Goal: Task Accomplishment & Management: Manage account settings

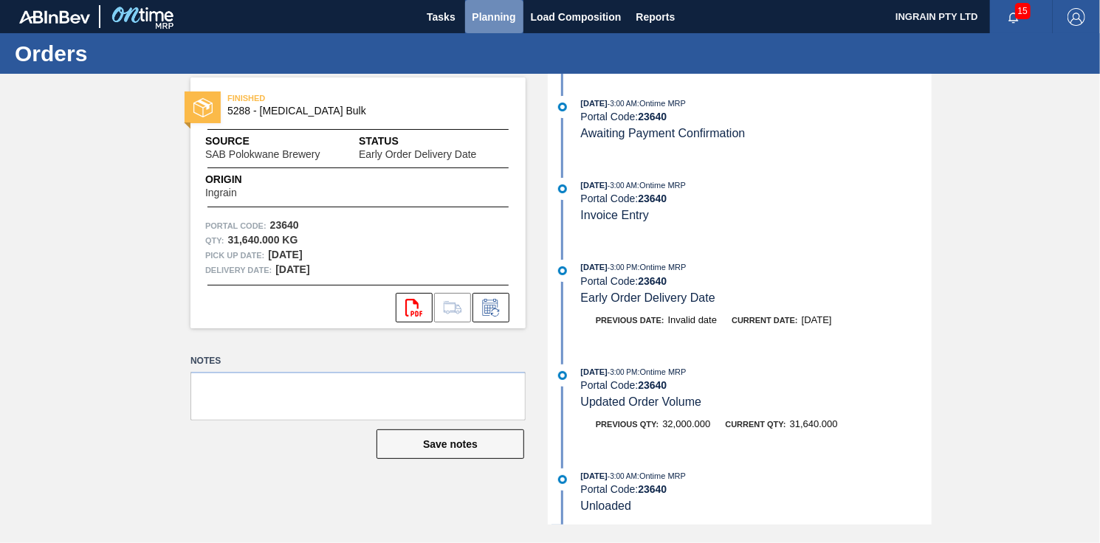
click at [499, 10] on span "Planning" at bounding box center [495, 17] width 44 height 18
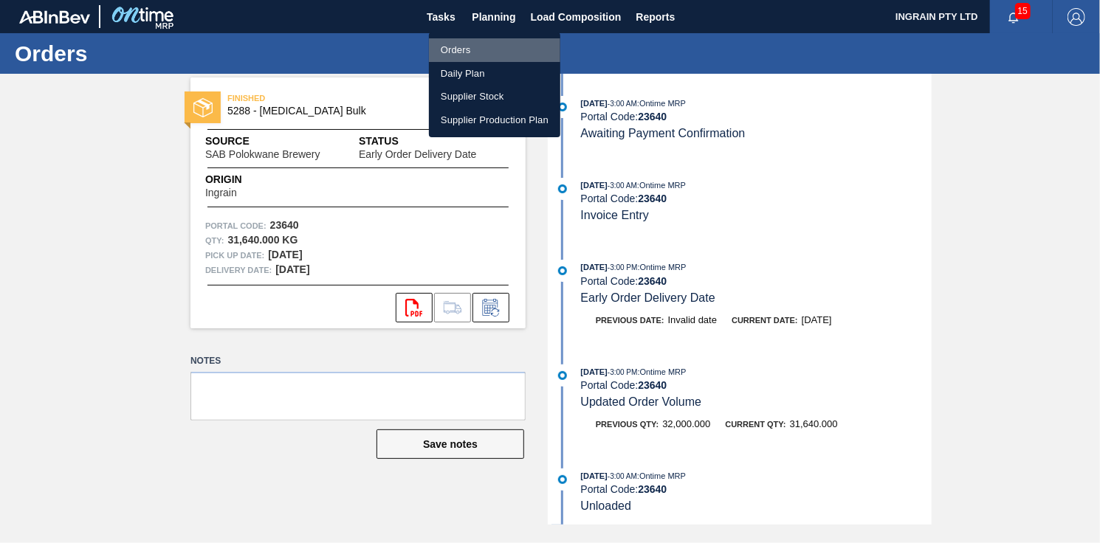
click at [473, 47] on li "Orders" at bounding box center [494, 50] width 131 height 24
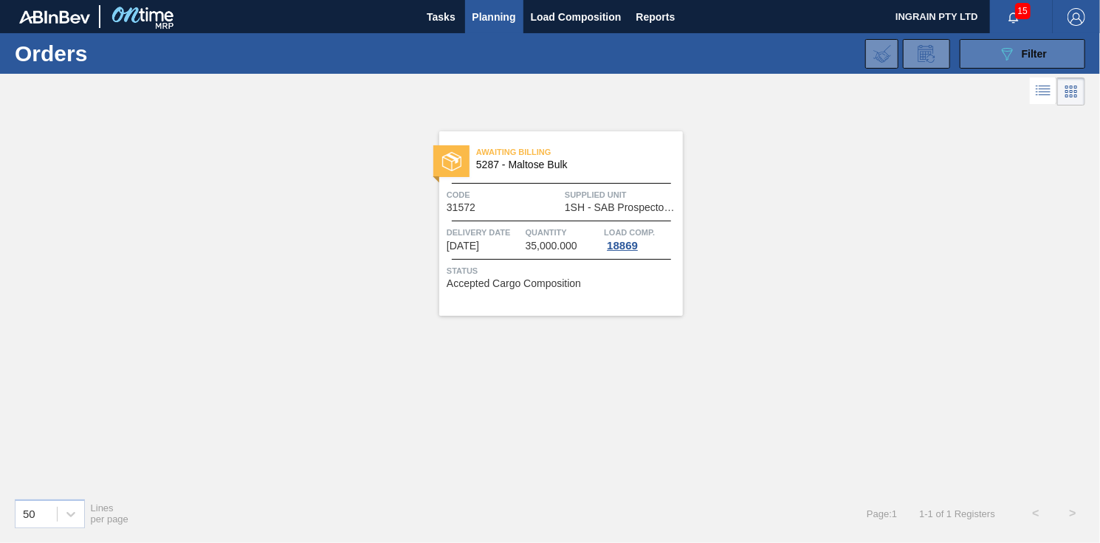
click at [1046, 50] on span "Filter" at bounding box center [1034, 54] width 25 height 12
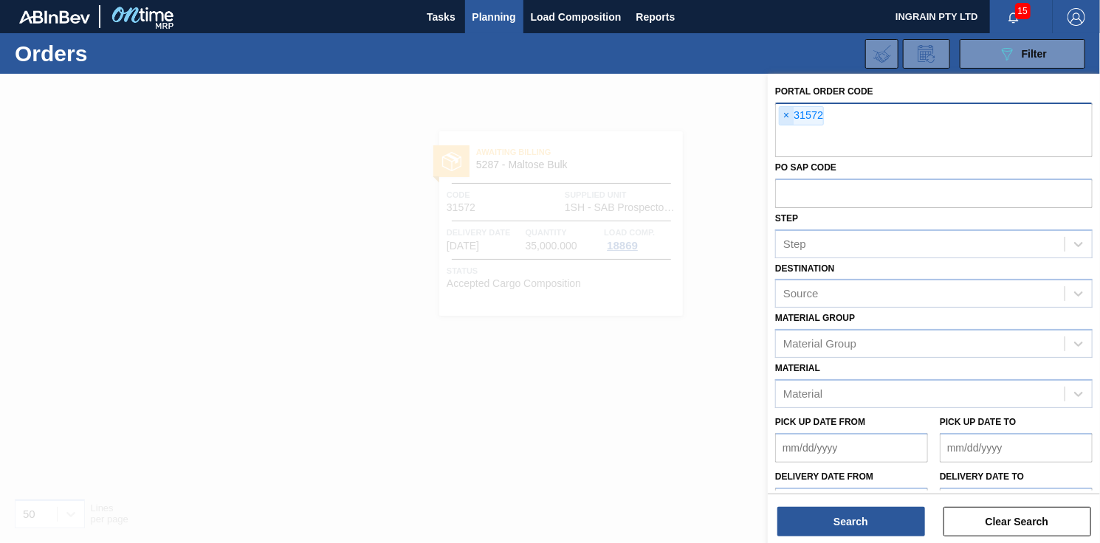
click at [788, 111] on span "×" at bounding box center [787, 116] width 14 height 18
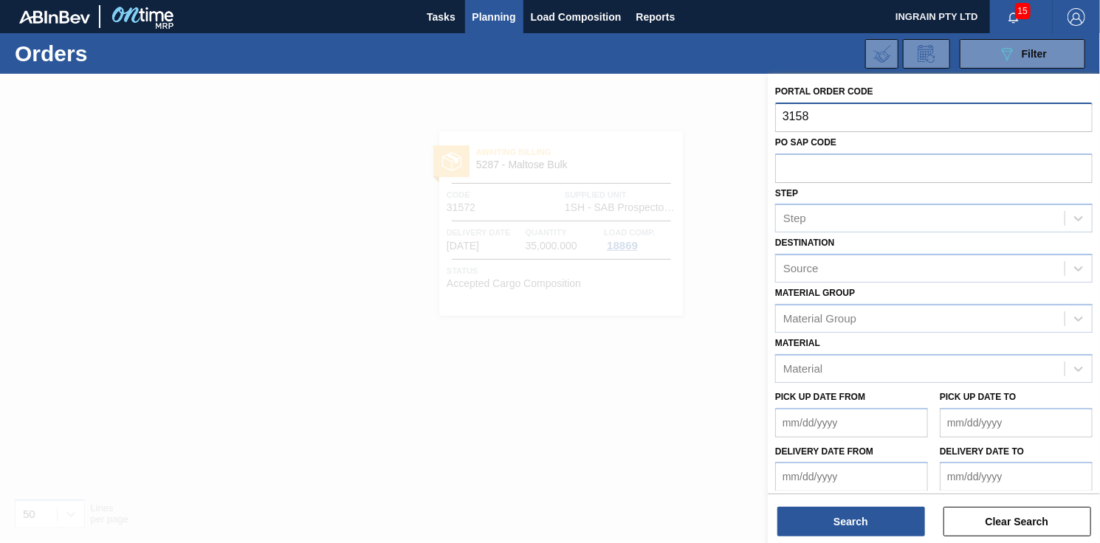
type input "31581"
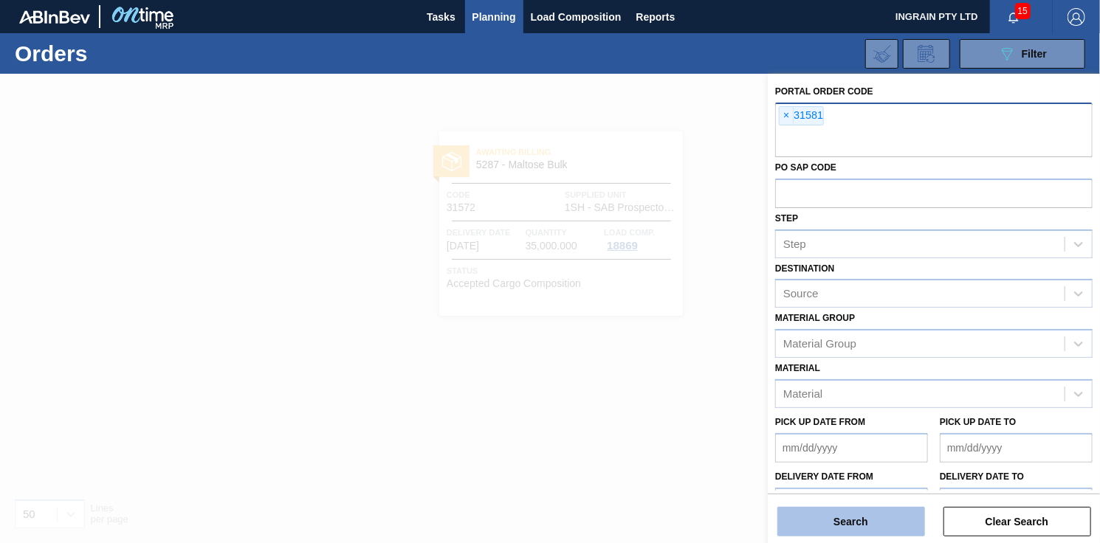
click at [817, 514] on button "Search" at bounding box center [852, 522] width 148 height 30
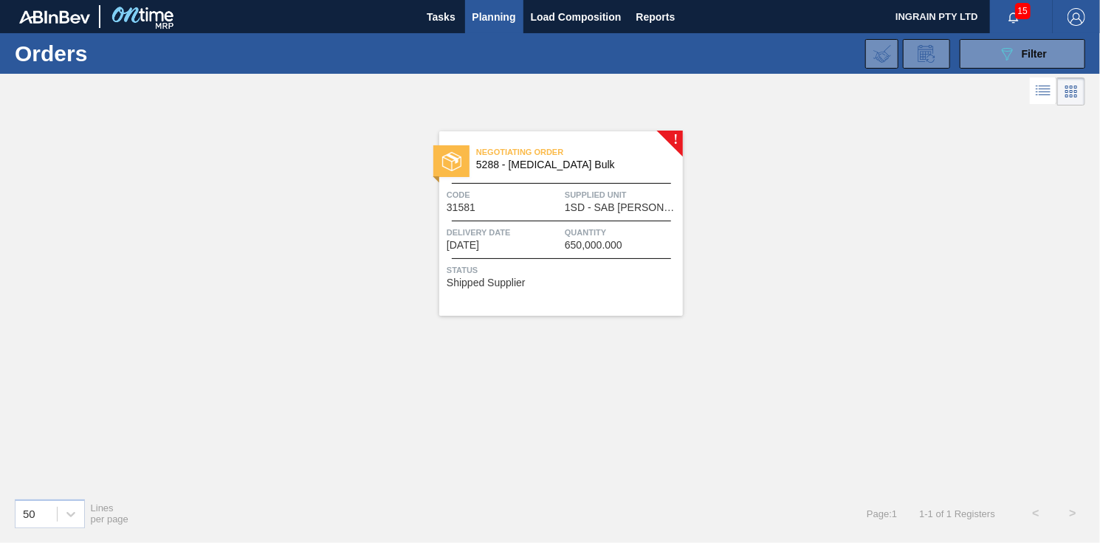
click at [561, 171] on div "Negotiating Order 5288 - [MEDICAL_DATA] Bulk" at bounding box center [561, 159] width 244 height 33
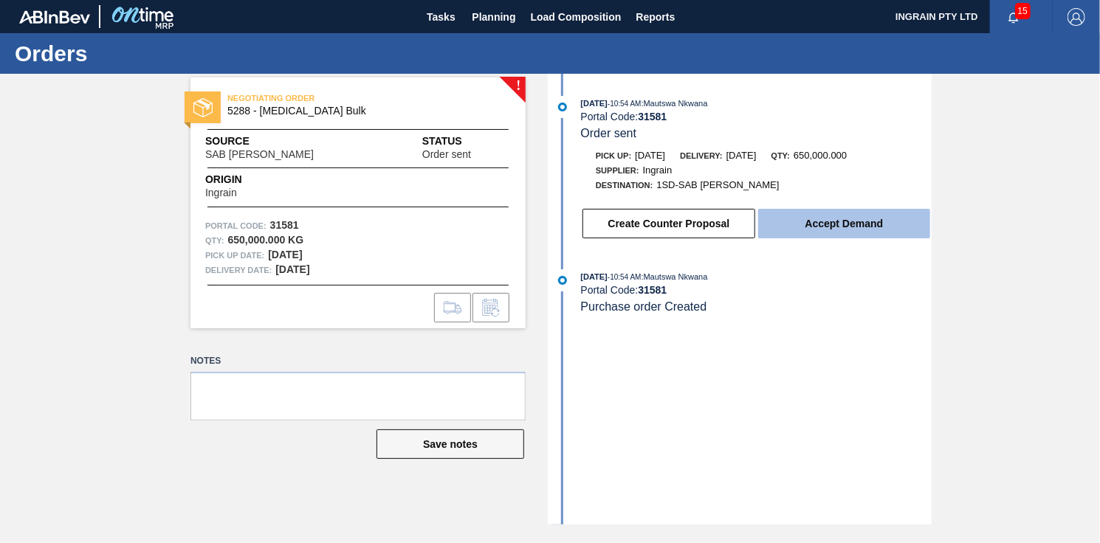
click at [837, 222] on button "Accept Demand" at bounding box center [844, 224] width 172 height 30
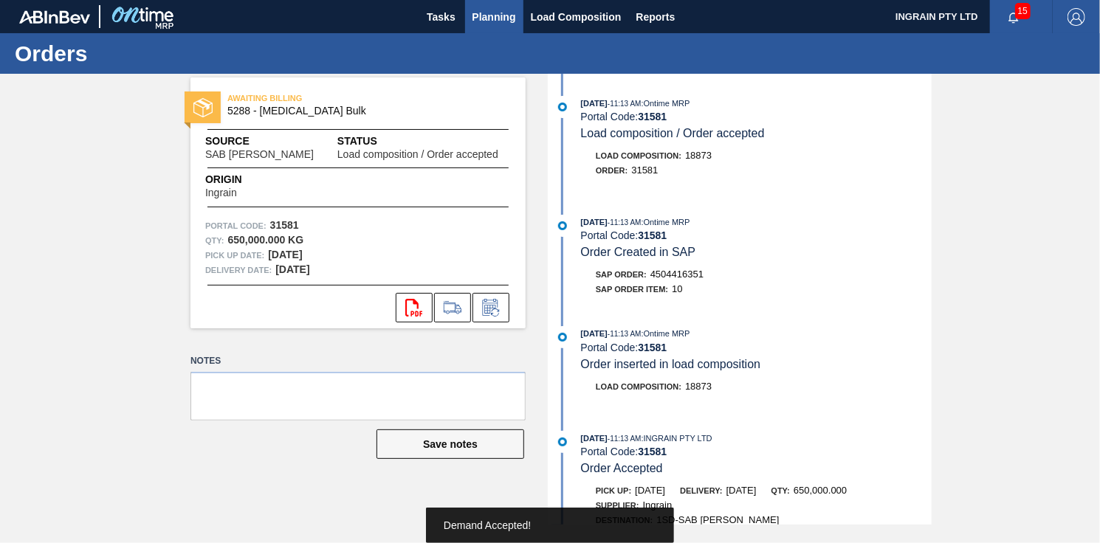
click at [497, 16] on span "Planning" at bounding box center [495, 17] width 44 height 18
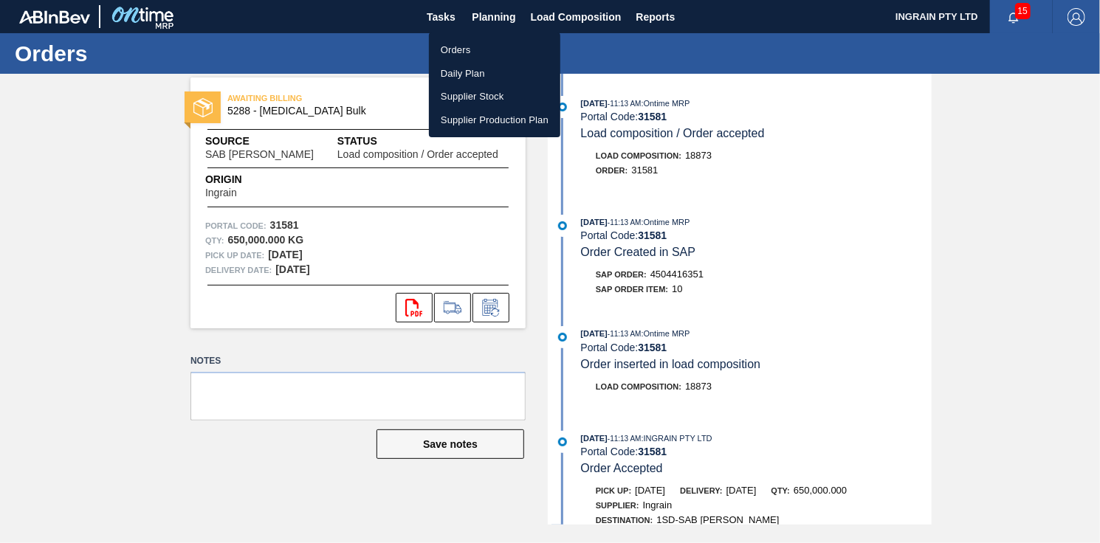
click at [458, 44] on li "Orders" at bounding box center [494, 50] width 131 height 24
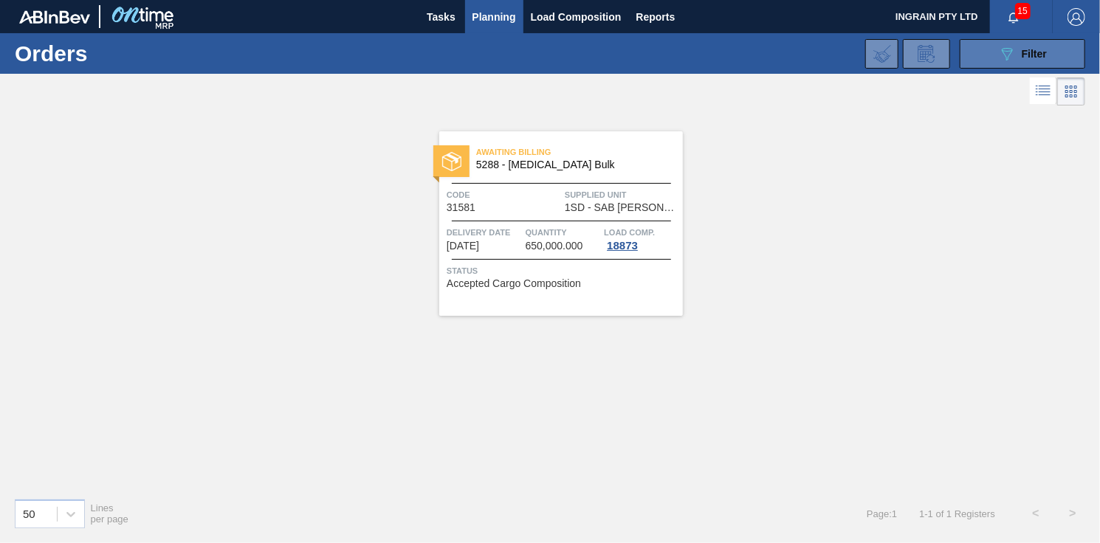
click at [1009, 49] on icon "089F7B8B-B2A5-4AFE-B5C0-19BA573D28AC" at bounding box center [1007, 54] width 18 height 18
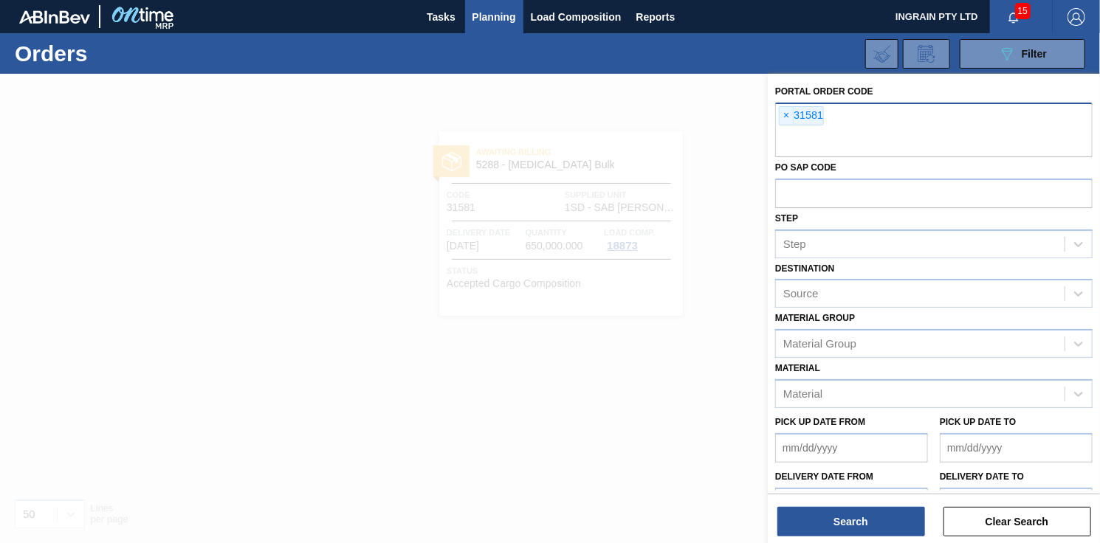
click at [831, 111] on div "× 31581" at bounding box center [933, 130] width 317 height 55
click at [813, 115] on div "× 31581" at bounding box center [801, 115] width 45 height 19
click at [790, 114] on span "×" at bounding box center [787, 116] width 14 height 18
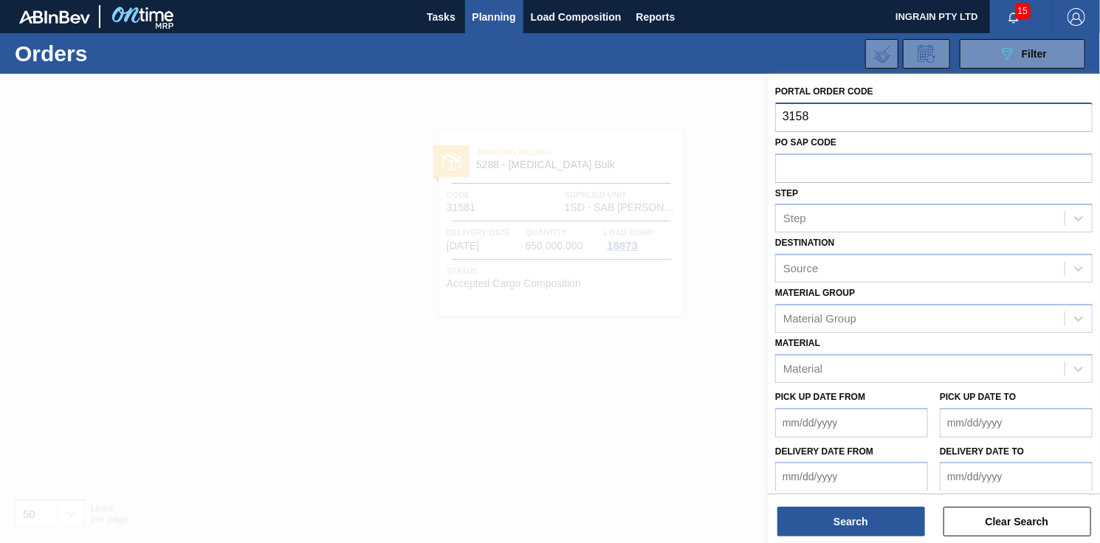
type input "31582"
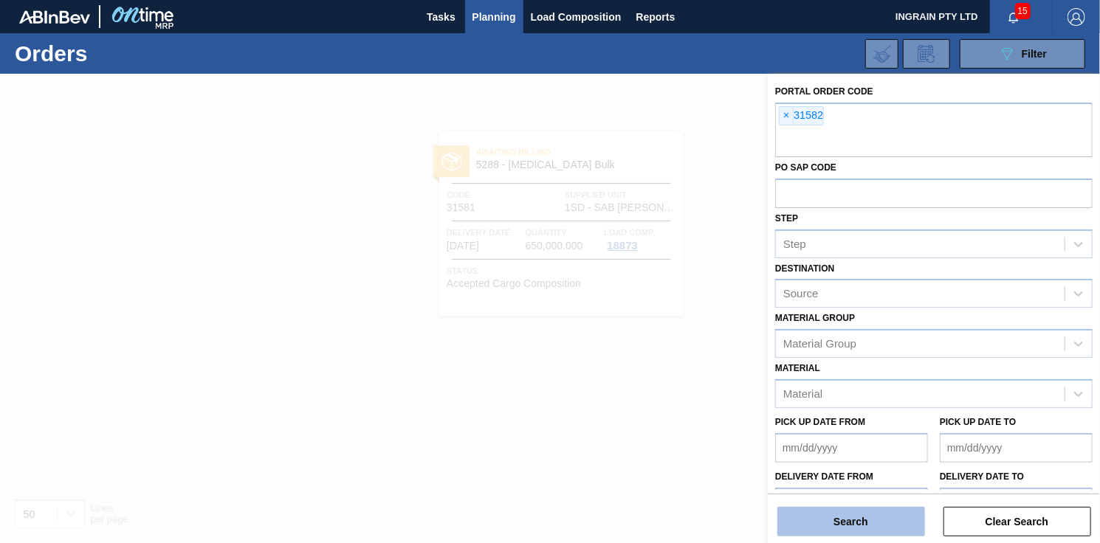
click at [895, 516] on button "Search" at bounding box center [852, 522] width 148 height 30
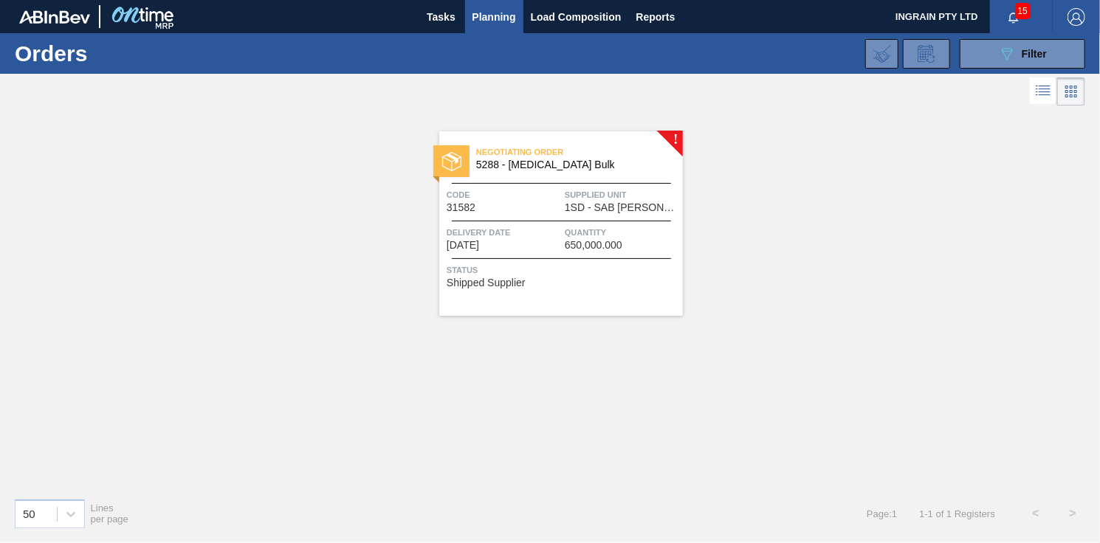
click at [619, 194] on span "Supplied Unit" at bounding box center [622, 195] width 114 height 15
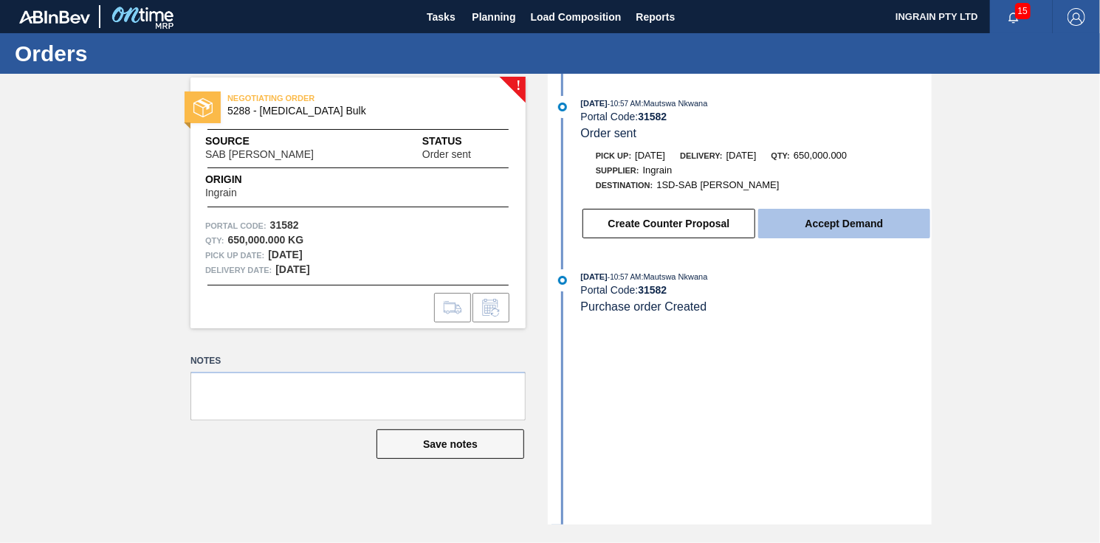
click at [807, 226] on button "Accept Demand" at bounding box center [844, 224] width 172 height 30
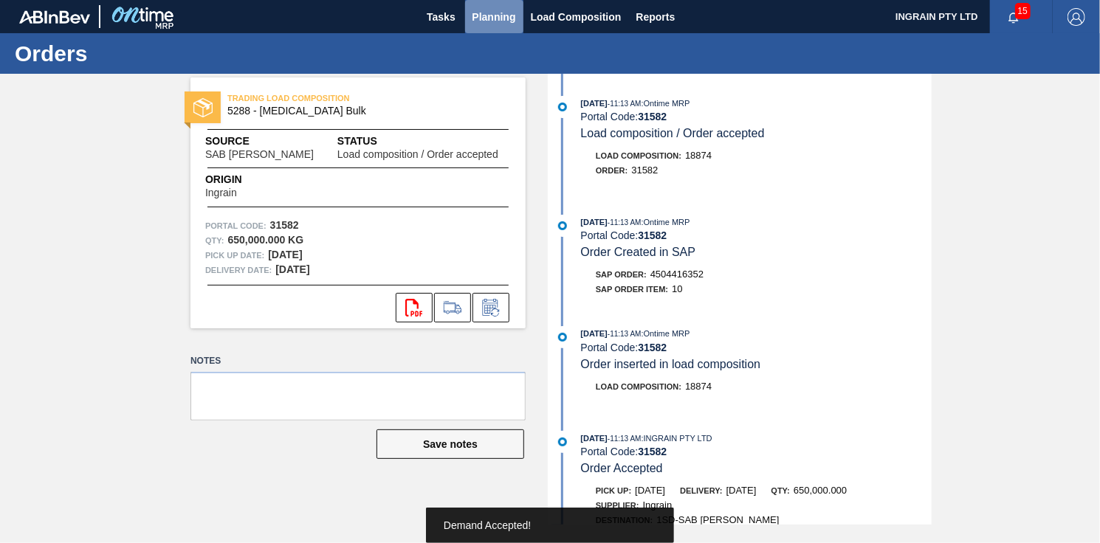
click at [498, 8] on span "Planning" at bounding box center [495, 17] width 44 height 18
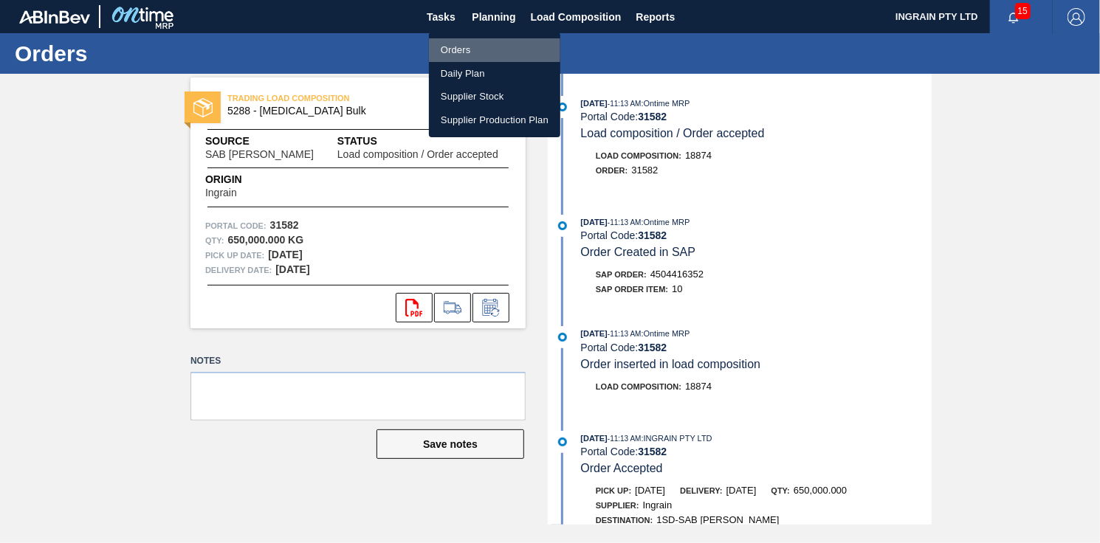
drag, startPoint x: 457, startPoint y: 49, endPoint x: 470, endPoint y: 55, distance: 13.9
click at [457, 48] on li "Orders" at bounding box center [494, 50] width 131 height 24
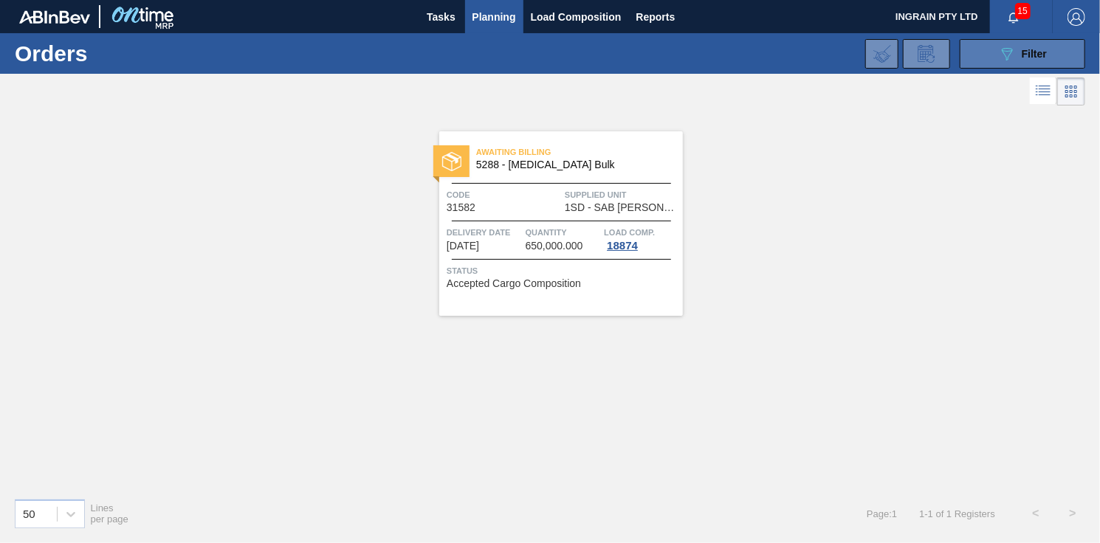
click at [986, 55] on button "089F7B8B-B2A5-4AFE-B5C0-19BA573D28AC Filter" at bounding box center [1023, 54] width 126 height 30
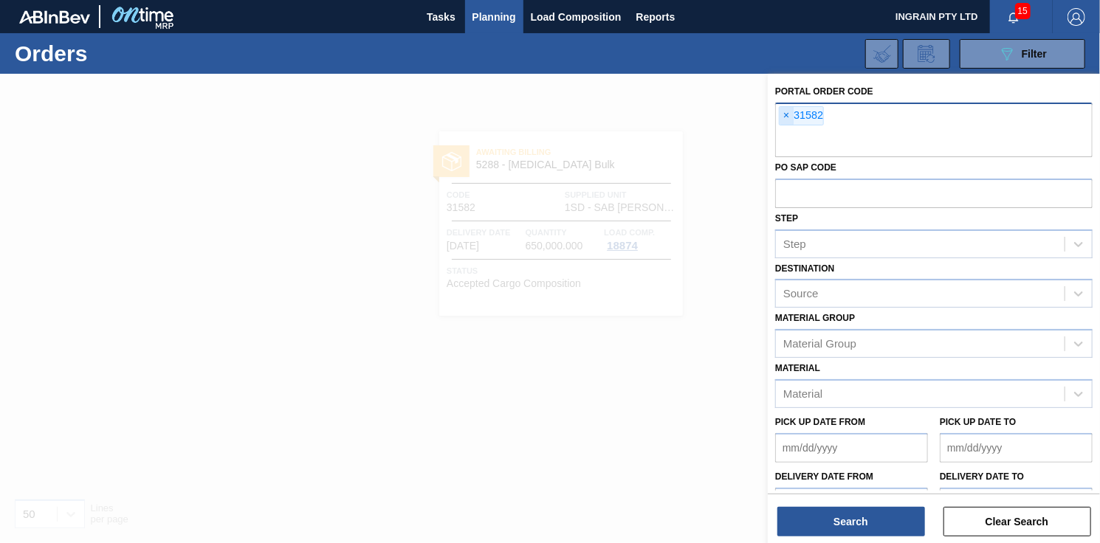
click at [789, 114] on span "×" at bounding box center [787, 116] width 14 height 18
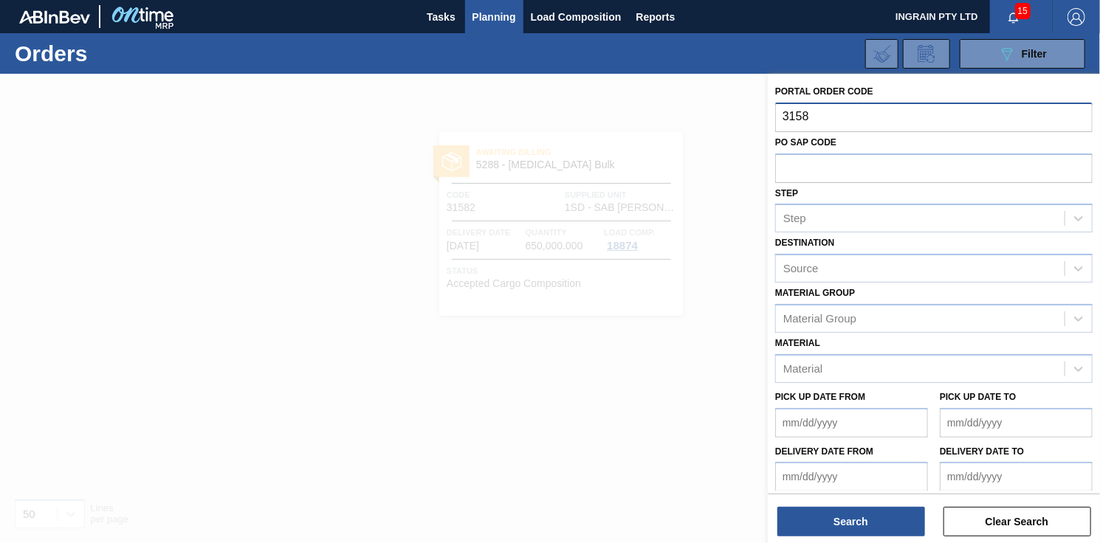
type input "31583"
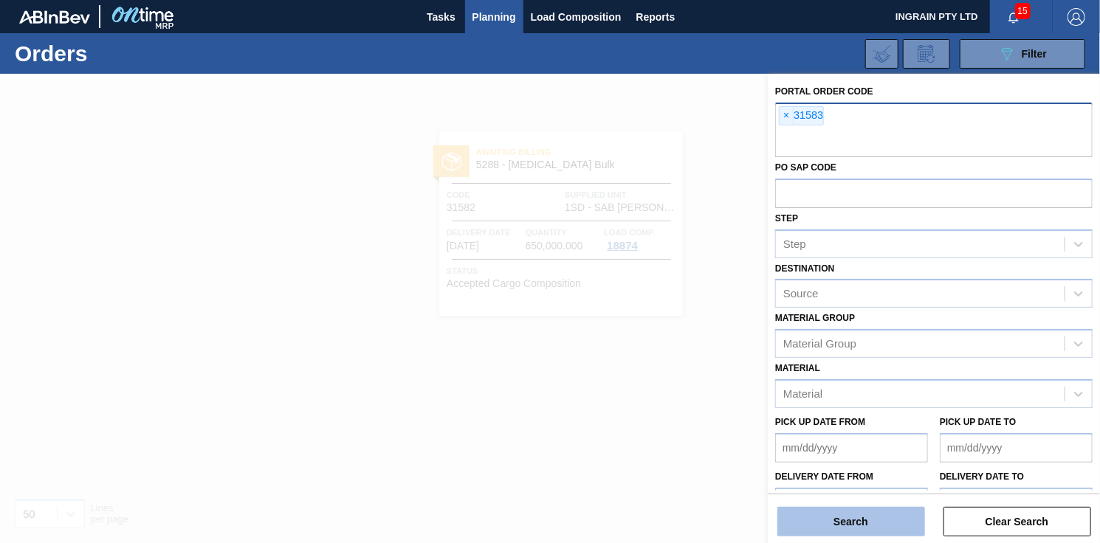
click at [869, 521] on button "Search" at bounding box center [852, 522] width 148 height 30
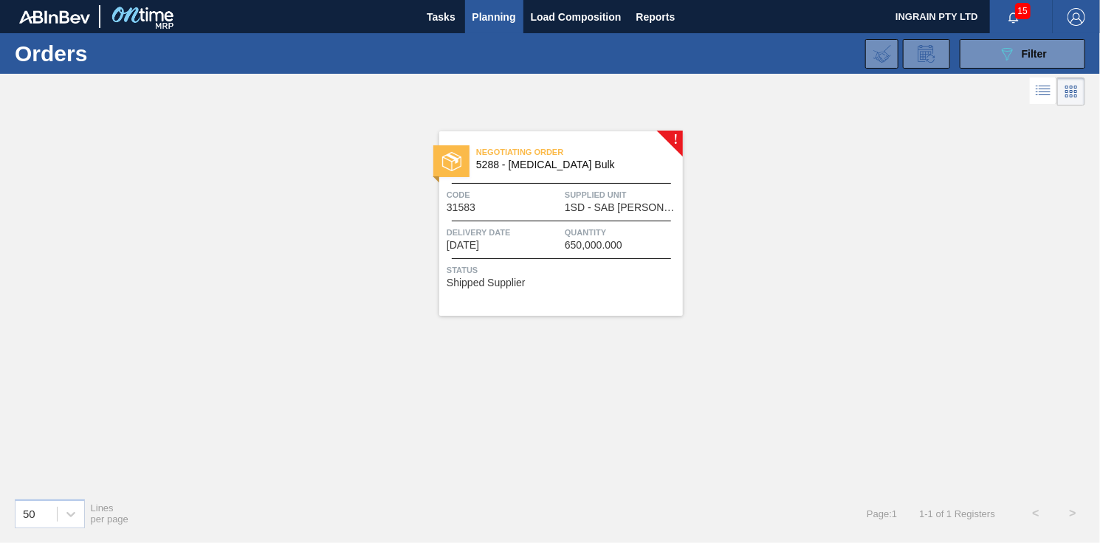
click at [619, 201] on span "Supplied Unit" at bounding box center [622, 195] width 114 height 15
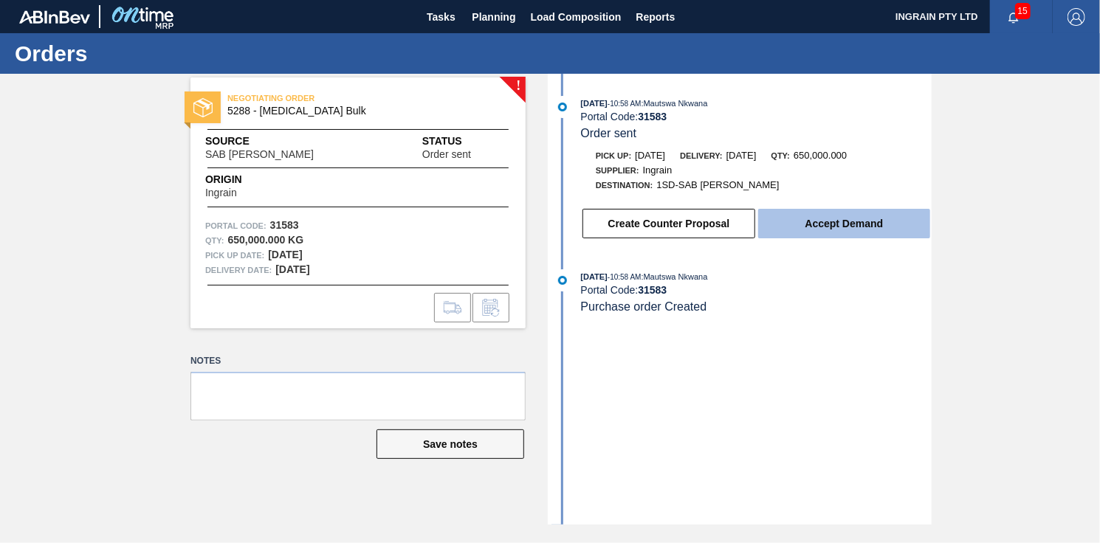
click at [823, 225] on button "Accept Demand" at bounding box center [844, 224] width 172 height 30
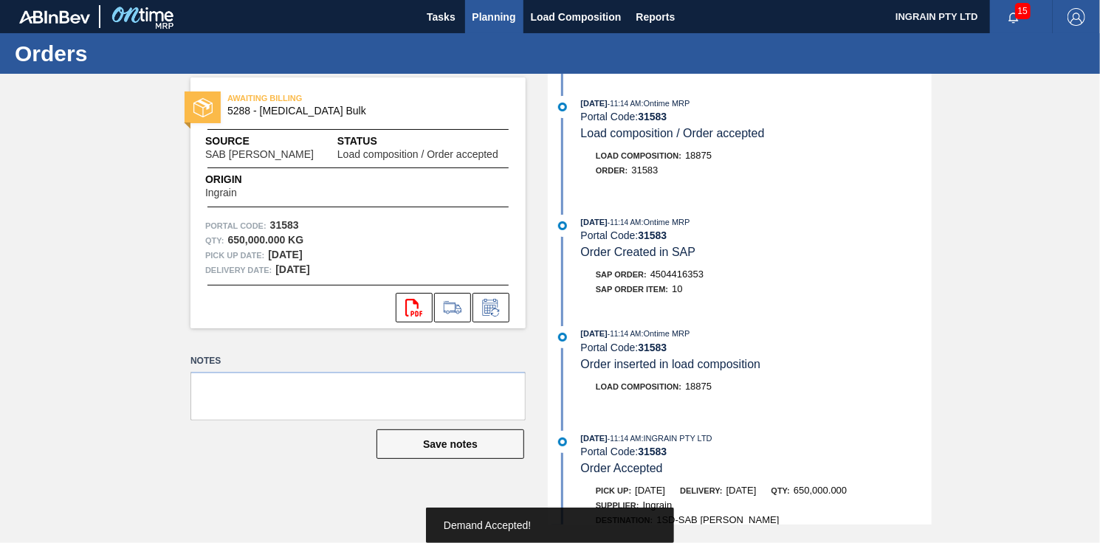
click at [481, 11] on span "Planning" at bounding box center [495, 17] width 44 height 18
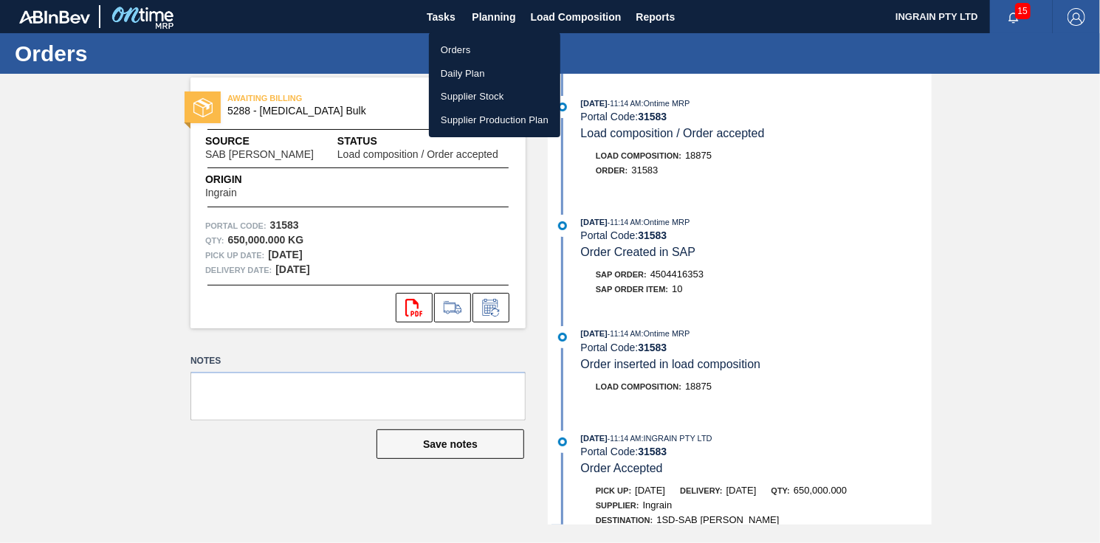
click at [440, 49] on li "Orders" at bounding box center [494, 50] width 131 height 24
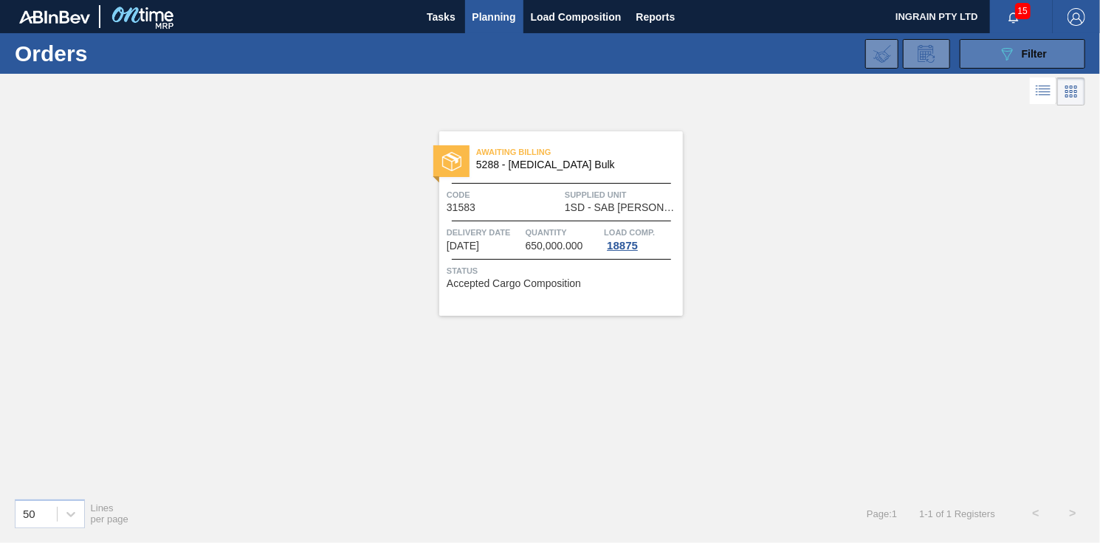
click at [991, 52] on button "089F7B8B-B2A5-4AFE-B5C0-19BA573D28AC Filter" at bounding box center [1023, 54] width 126 height 30
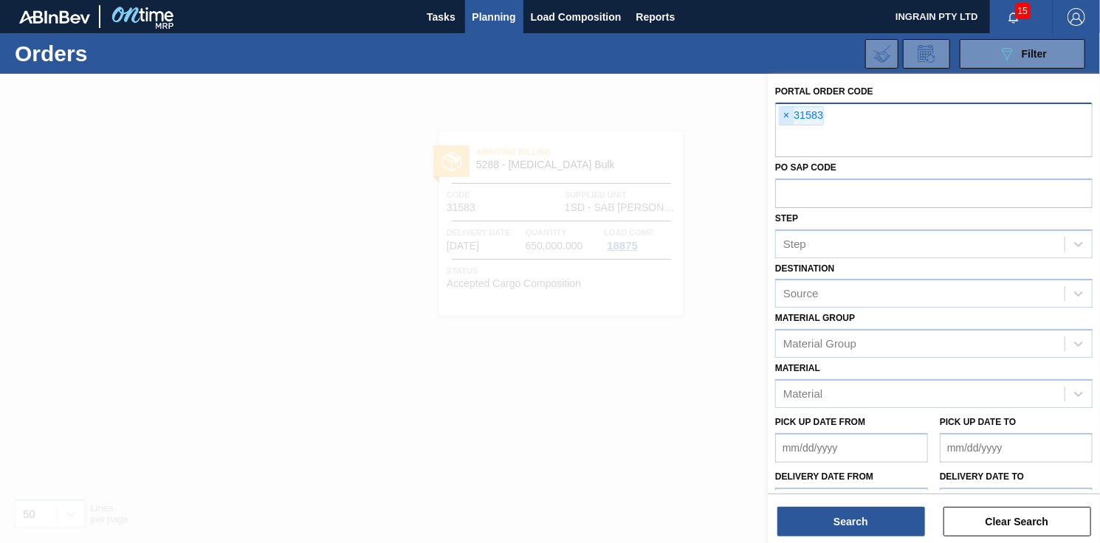
click at [780, 117] on span "×" at bounding box center [787, 116] width 14 height 18
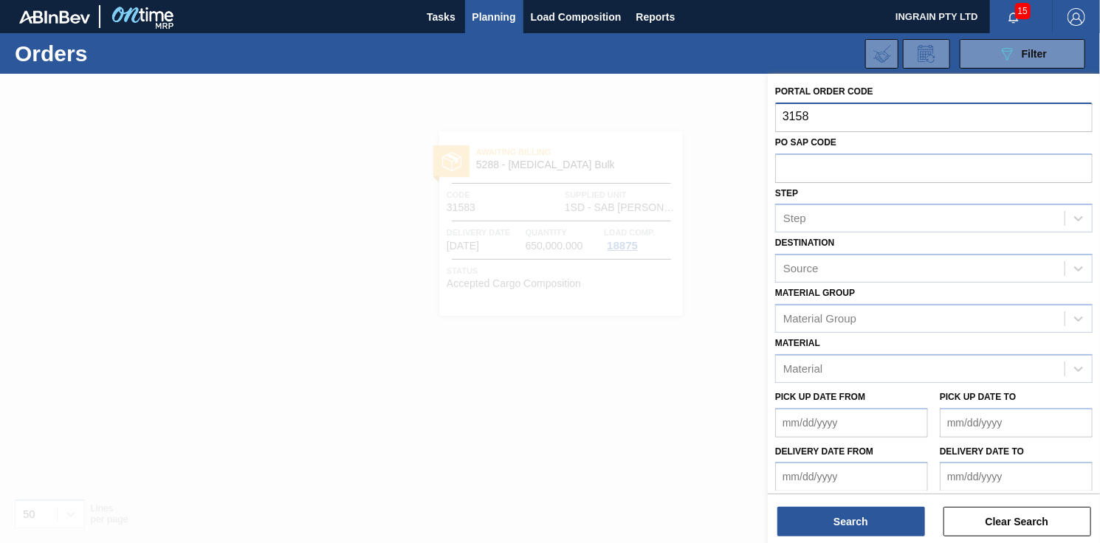
type input "31584"
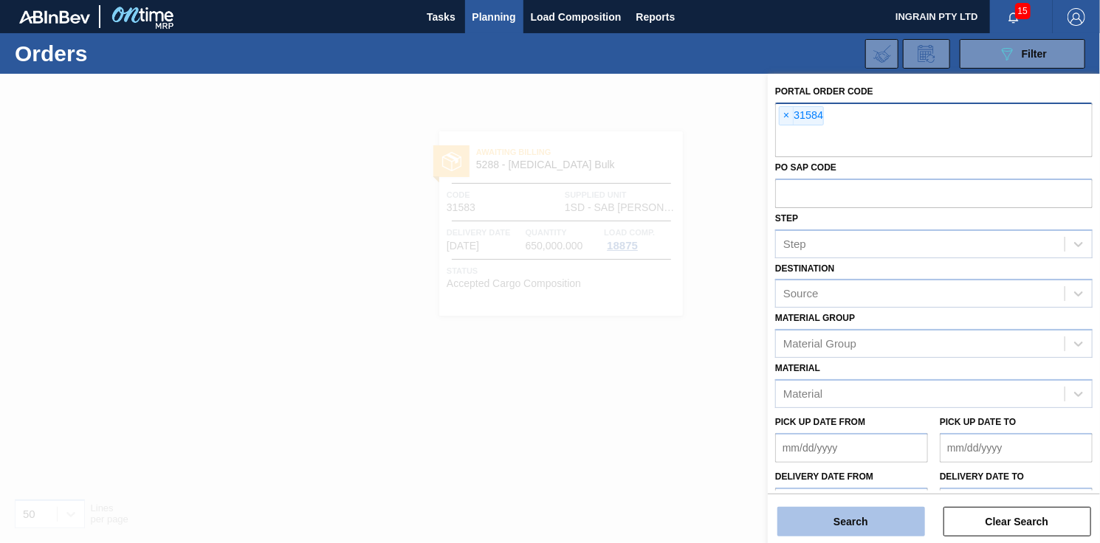
click at [893, 525] on button "Search" at bounding box center [852, 522] width 148 height 30
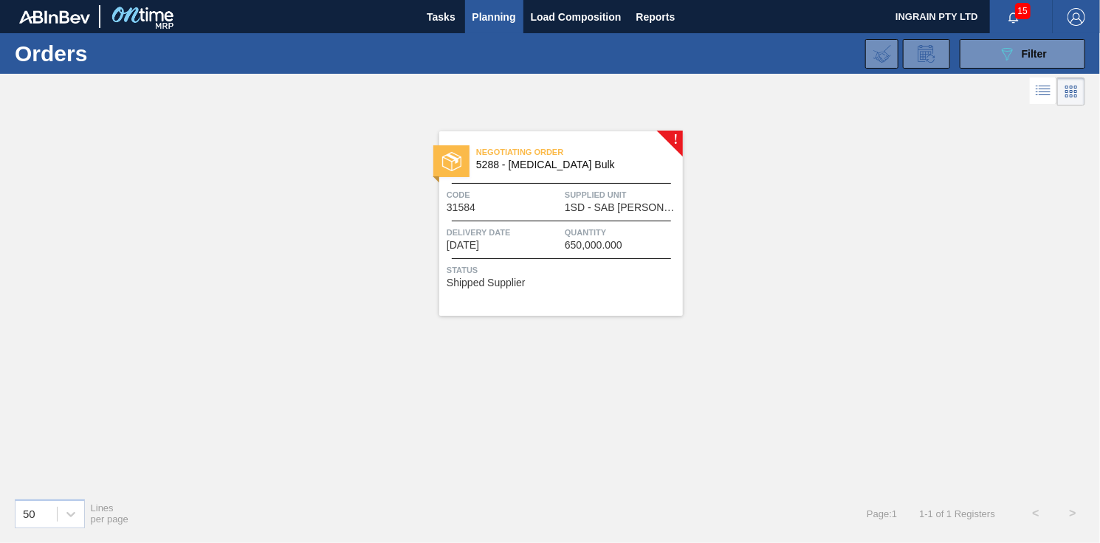
click at [628, 205] on span "1SD - SAB [PERSON_NAME]" at bounding box center [622, 207] width 114 height 11
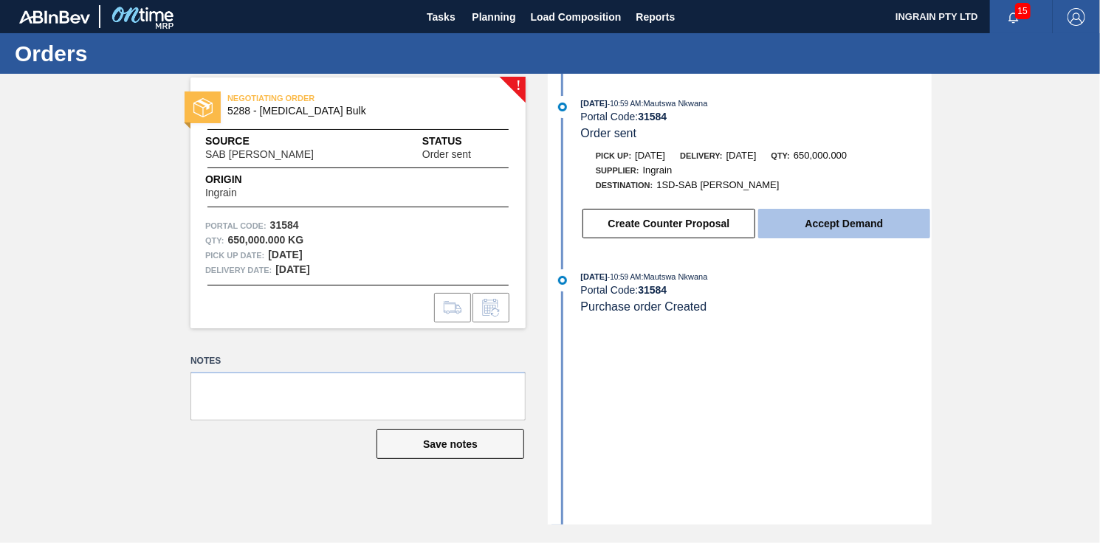
click at [851, 230] on button "Accept Demand" at bounding box center [844, 224] width 172 height 30
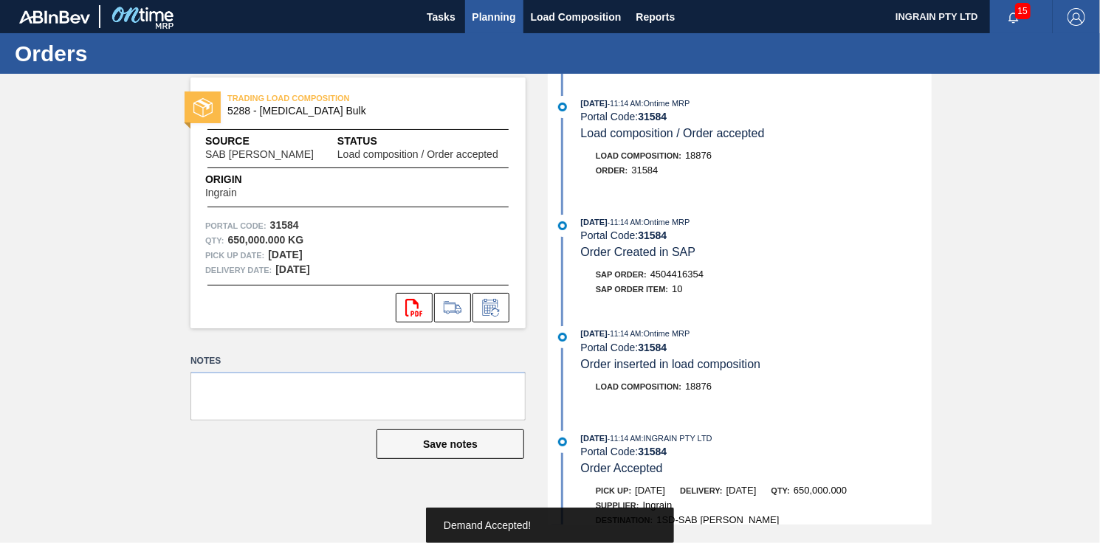
click at [490, 16] on span "Planning" at bounding box center [495, 17] width 44 height 18
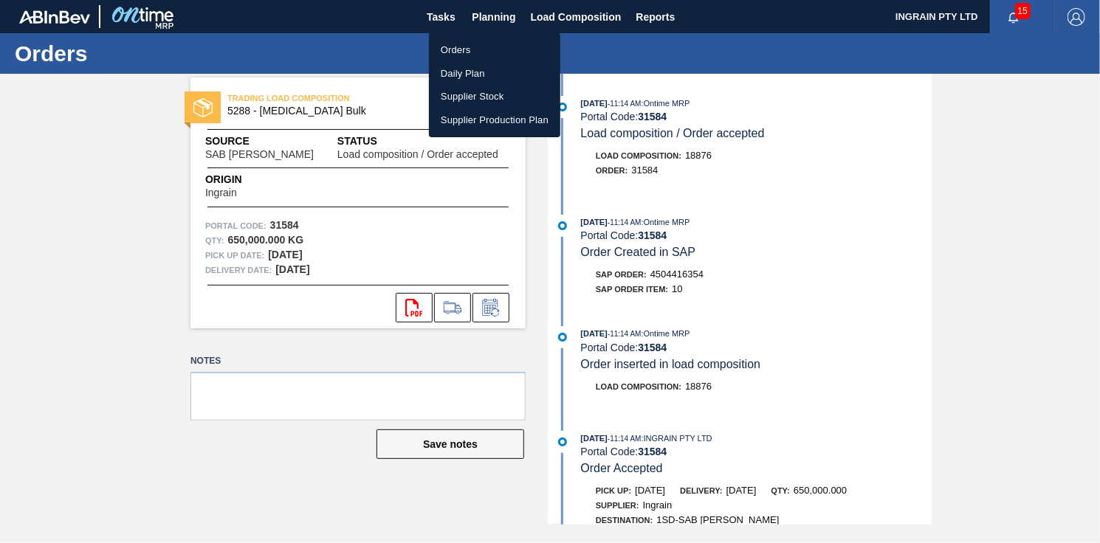
click at [459, 44] on li "Orders" at bounding box center [494, 50] width 131 height 24
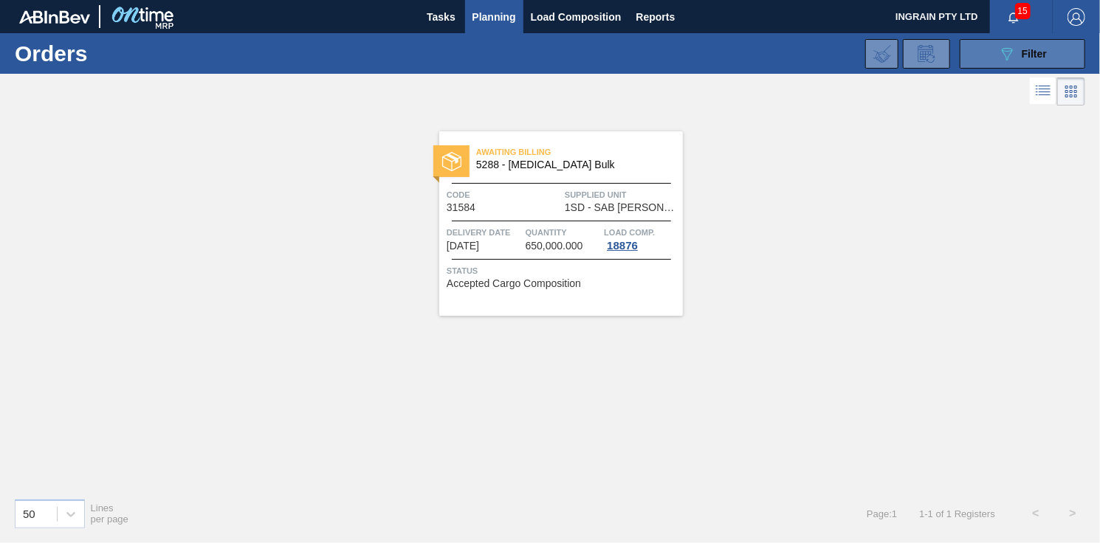
click at [999, 52] on icon "089F7B8B-B2A5-4AFE-B5C0-19BA573D28AC" at bounding box center [1007, 54] width 18 height 18
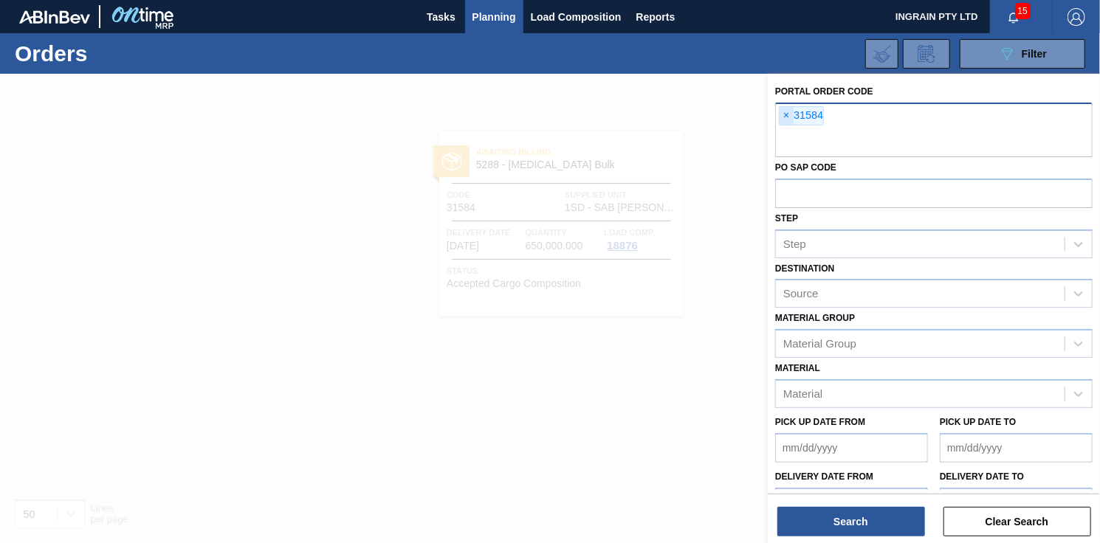
click at [786, 115] on span "×" at bounding box center [787, 116] width 14 height 18
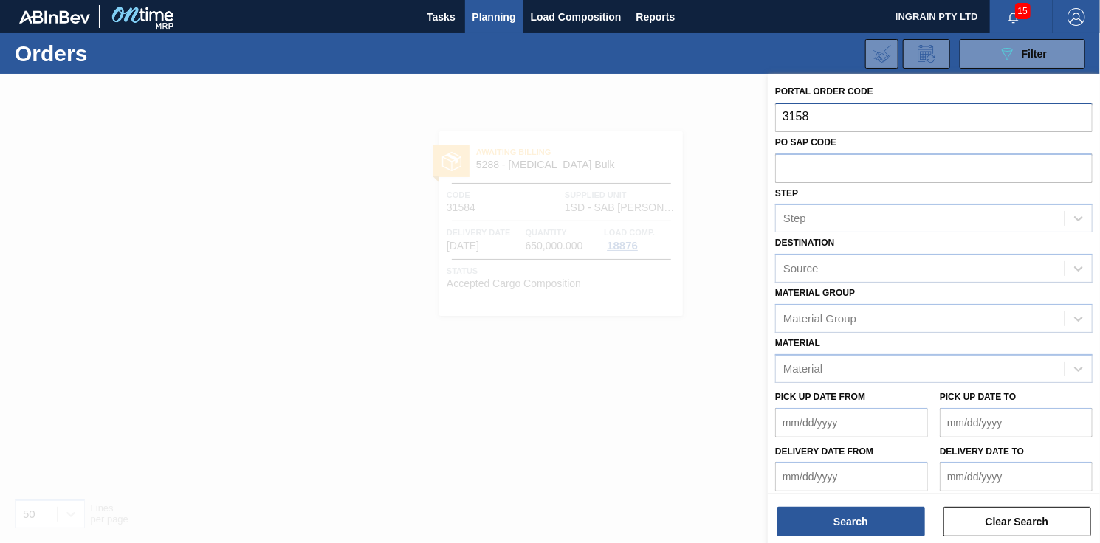
type input "31585"
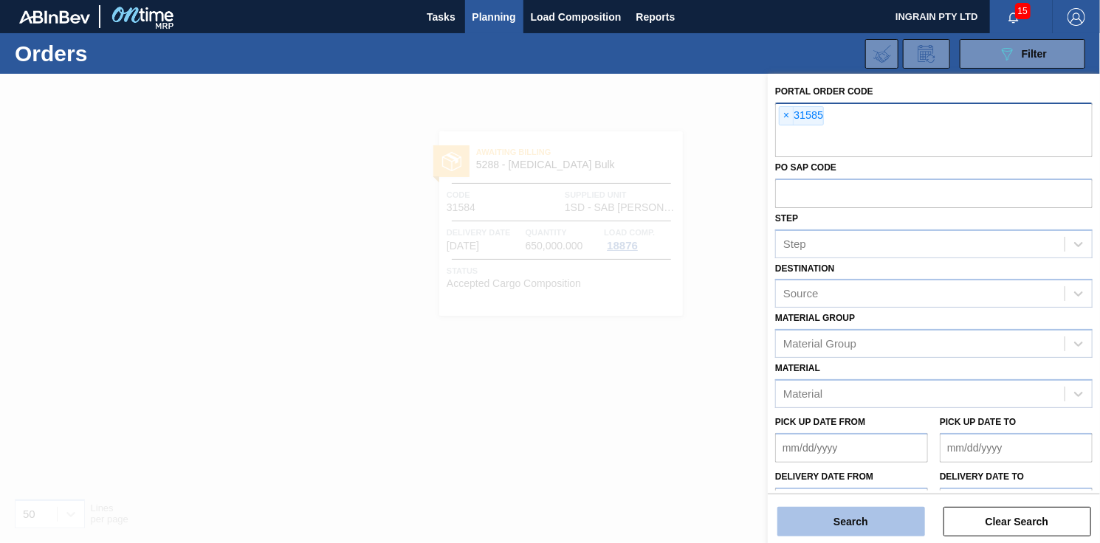
click at [858, 521] on button "Search" at bounding box center [852, 522] width 148 height 30
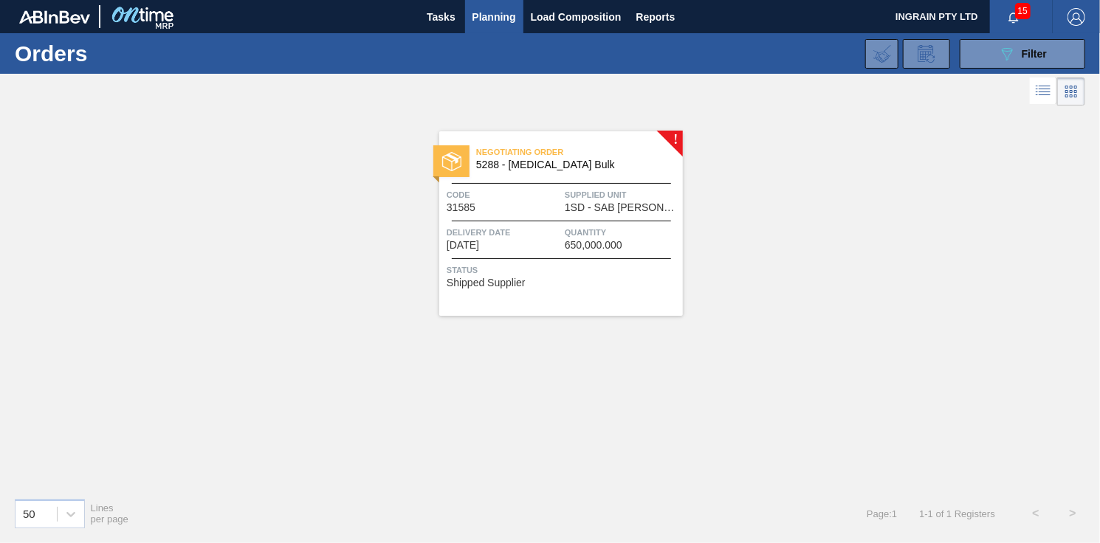
click at [639, 200] on span "Supplied Unit" at bounding box center [622, 195] width 114 height 15
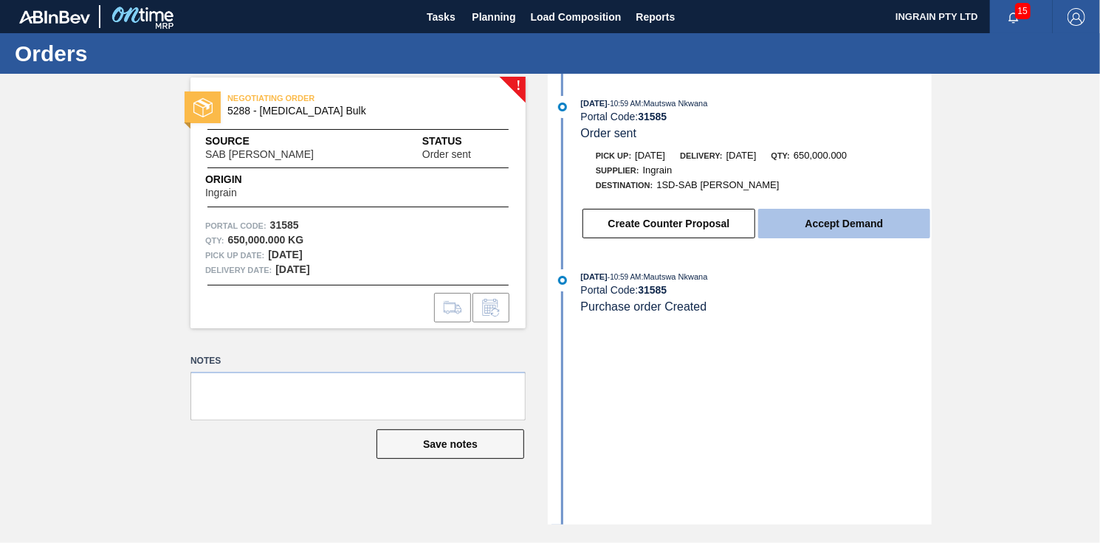
click at [821, 225] on button "Accept Demand" at bounding box center [844, 224] width 172 height 30
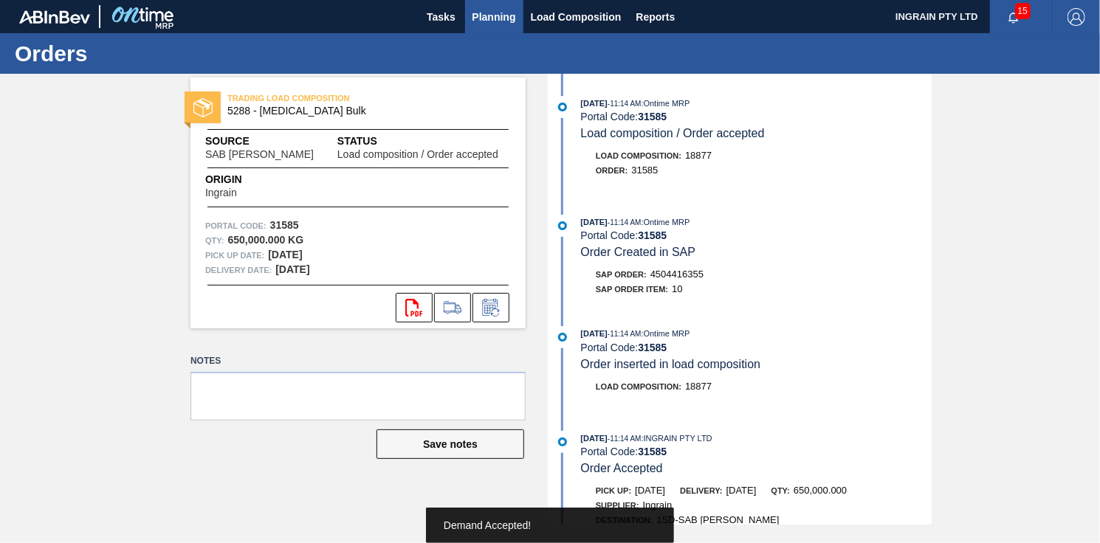
click at [490, 16] on span "Planning" at bounding box center [495, 17] width 44 height 18
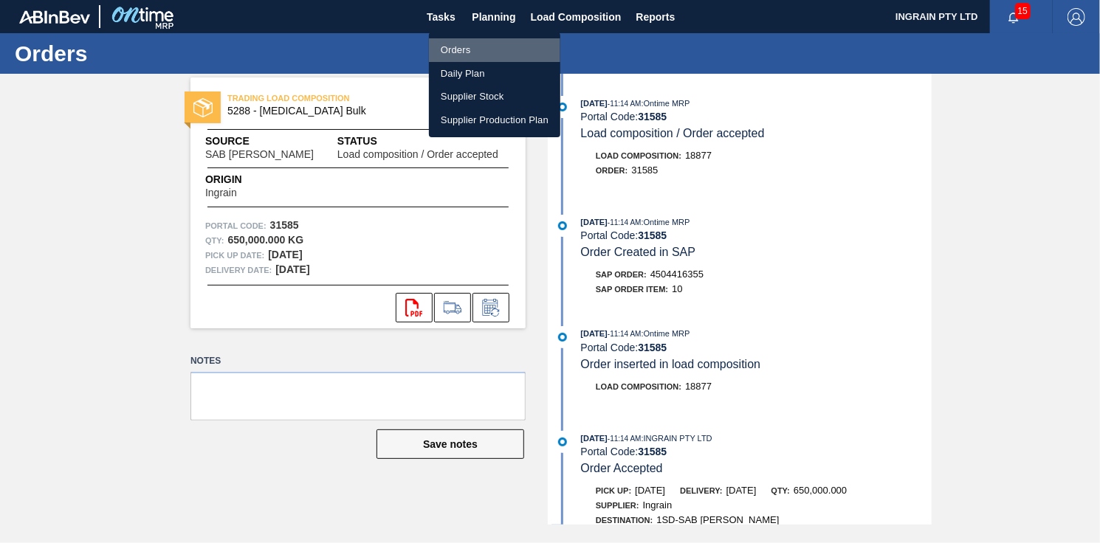
click at [473, 41] on li "Orders" at bounding box center [494, 50] width 131 height 24
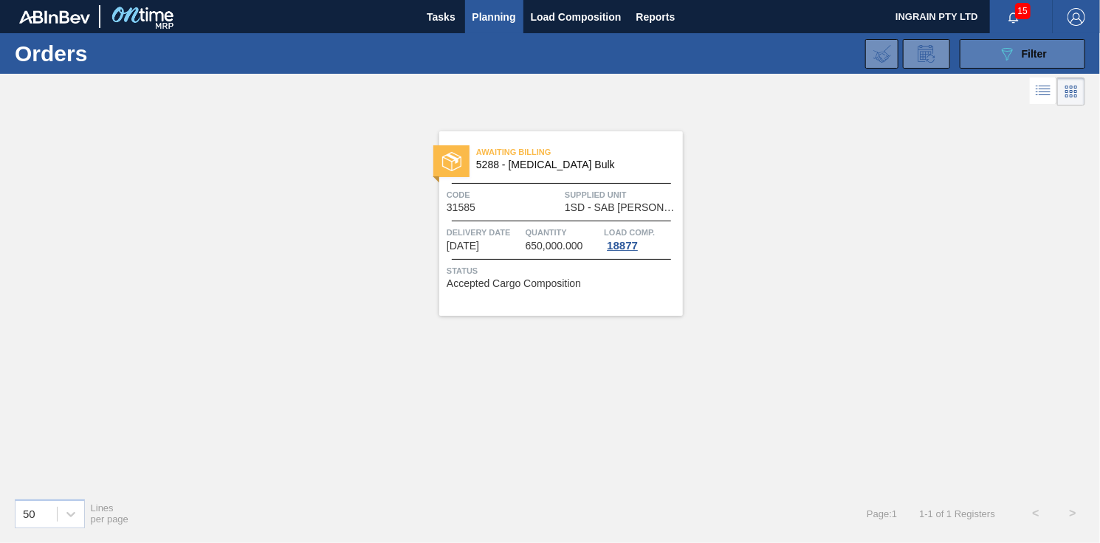
click at [991, 46] on button "089F7B8B-B2A5-4AFE-B5C0-19BA573D28AC Filter" at bounding box center [1023, 54] width 126 height 30
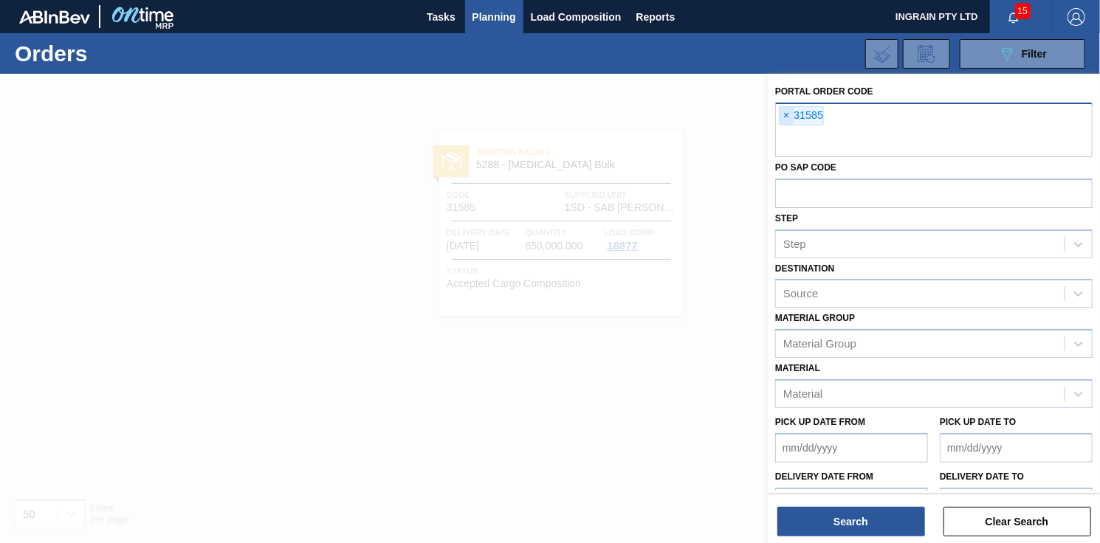
click at [780, 114] on span "×" at bounding box center [787, 116] width 14 height 18
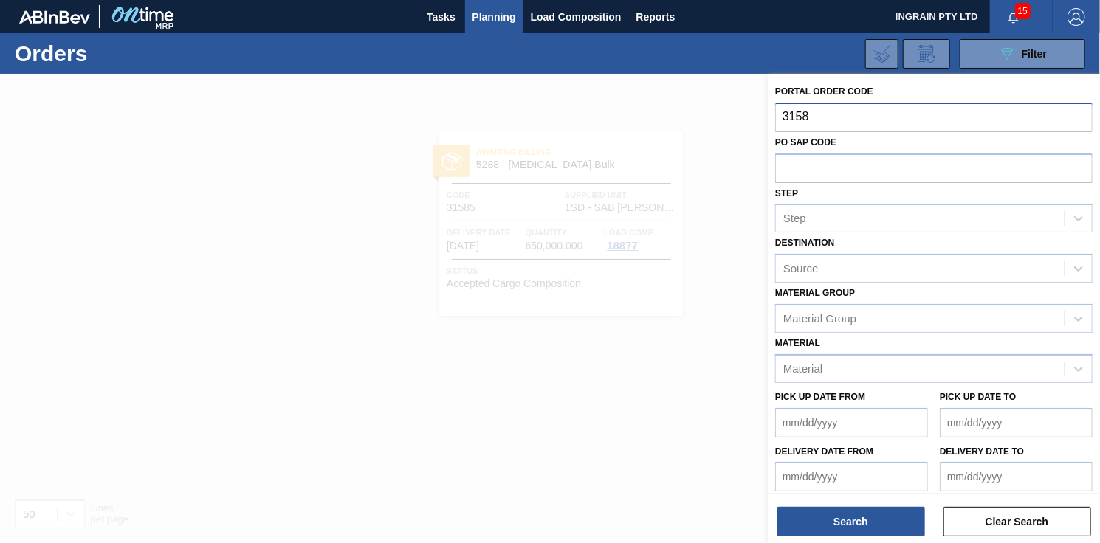
type input "31586"
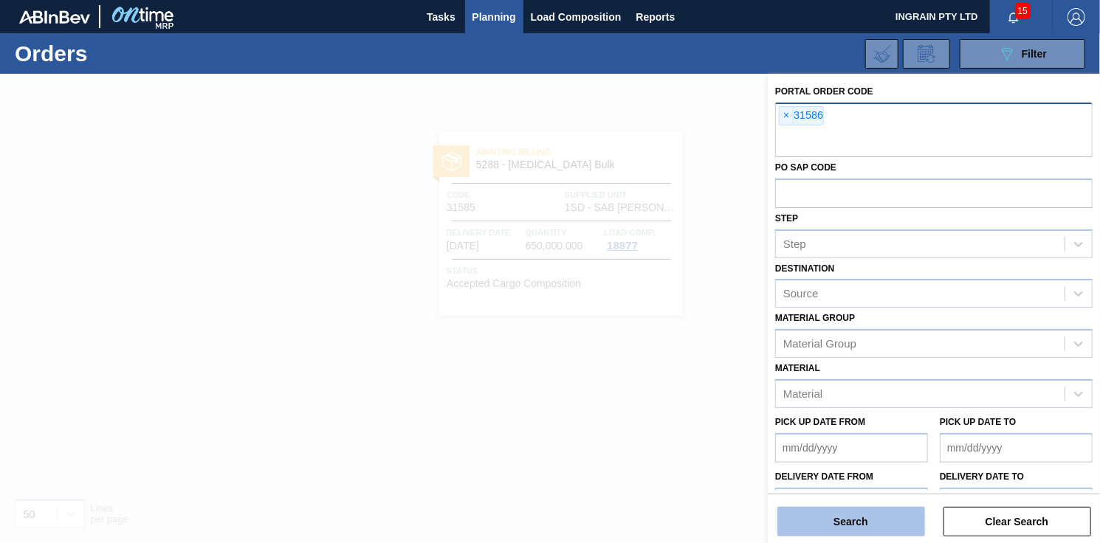
click at [840, 525] on button "Search" at bounding box center [852, 522] width 148 height 30
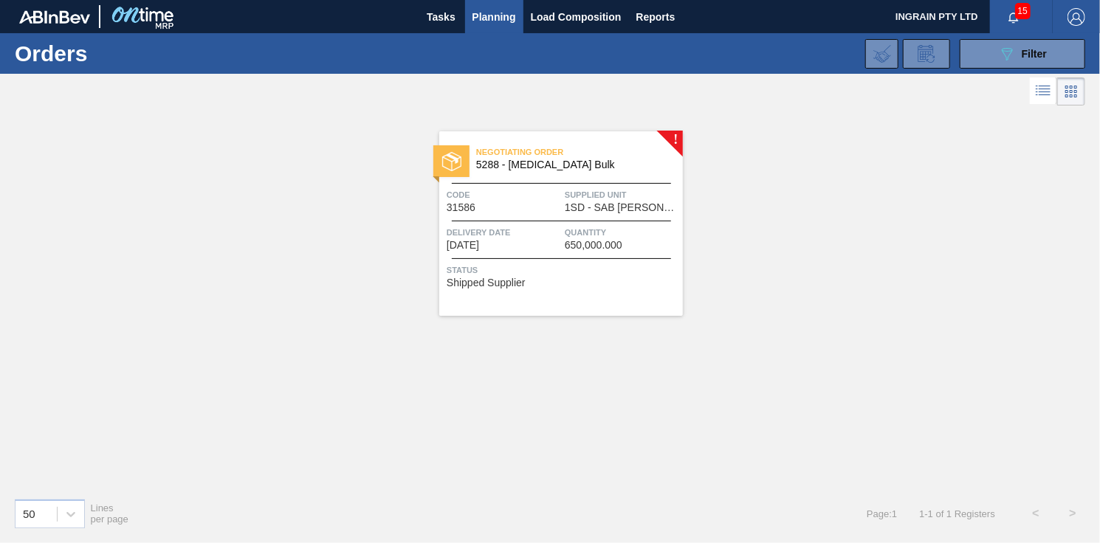
click at [611, 207] on span "1SD - SAB [PERSON_NAME]" at bounding box center [622, 207] width 114 height 11
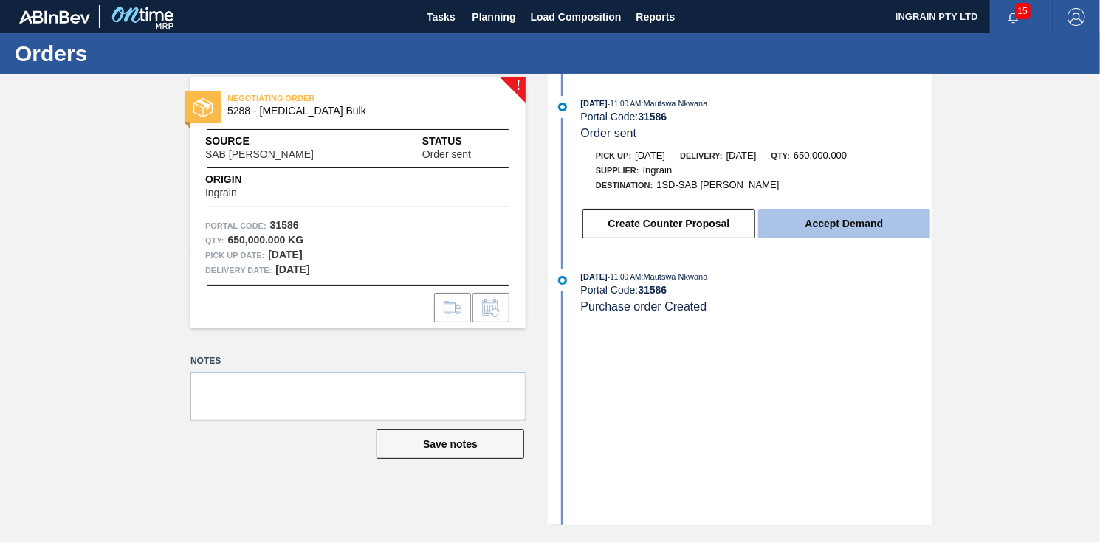
click at [862, 220] on button "Accept Demand" at bounding box center [844, 224] width 172 height 30
